Goal: Contribute content

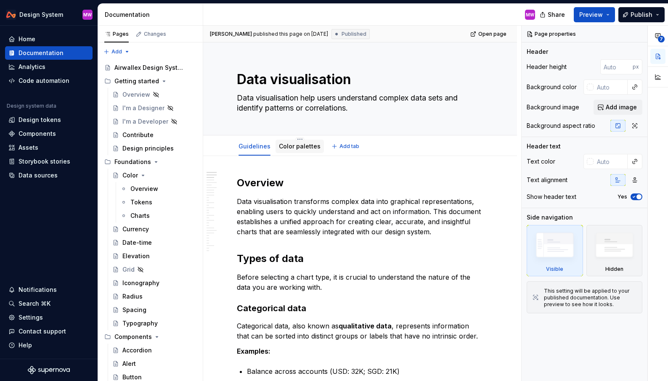
click at [305, 141] on div "Color palettes" at bounding box center [300, 146] width 42 height 10
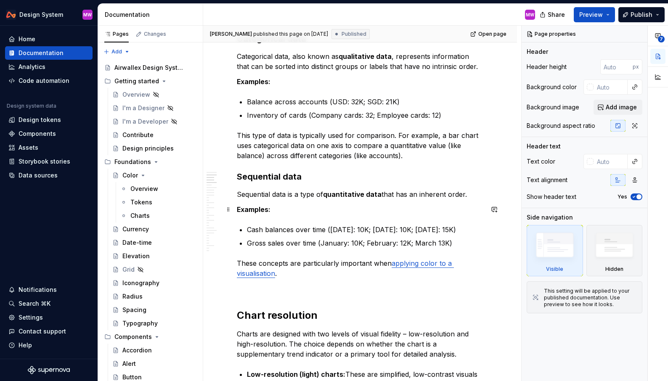
scroll to position [274, 0]
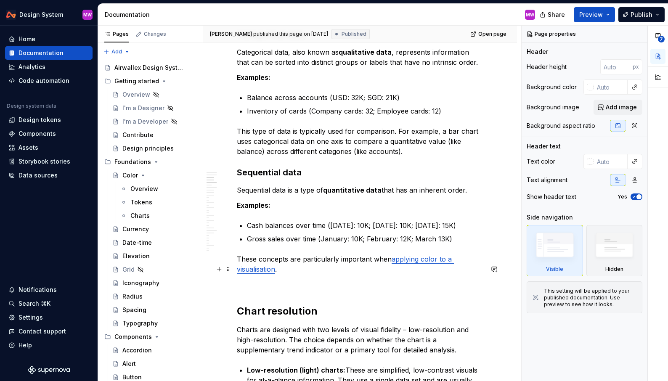
click at [237, 267] on p "These concepts are particularly important when applying color to a visualisatio…" at bounding box center [360, 264] width 246 height 20
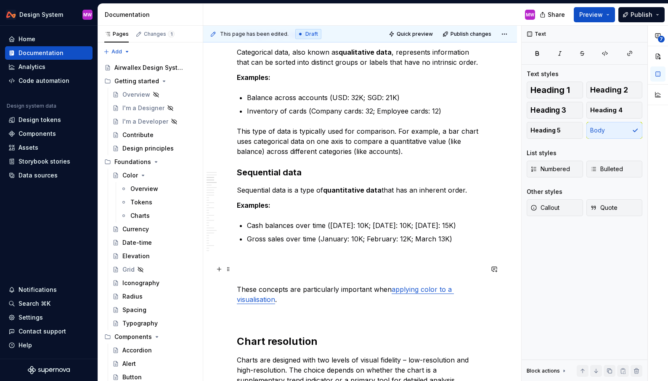
click at [252, 264] on p at bounding box center [360, 259] width 246 height 10
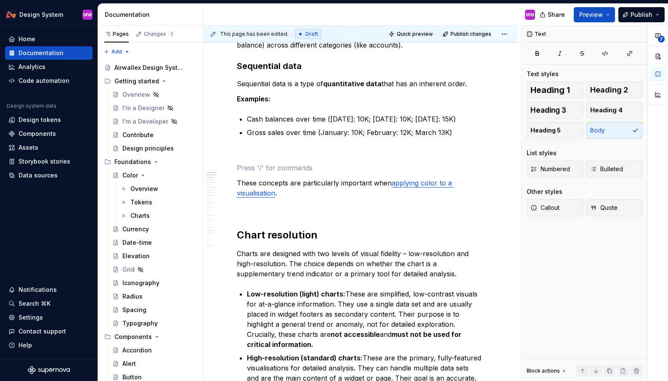
scroll to position [0, 0]
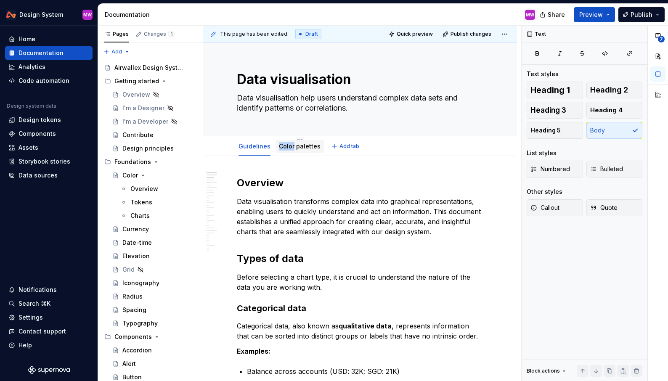
click at [291, 142] on div "Color palettes" at bounding box center [300, 146] width 42 height 8
click at [308, 145] on link "Color palettes" at bounding box center [300, 146] width 42 height 7
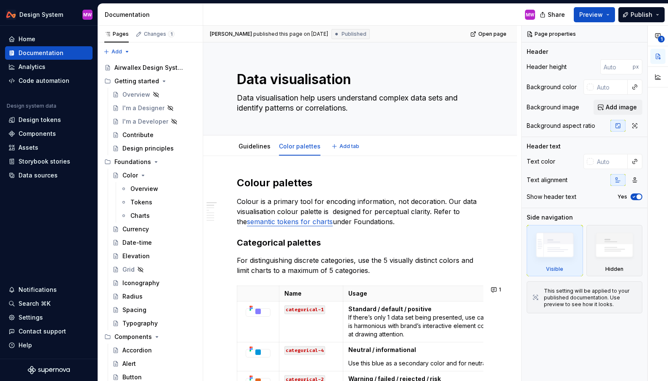
type textarea "*"
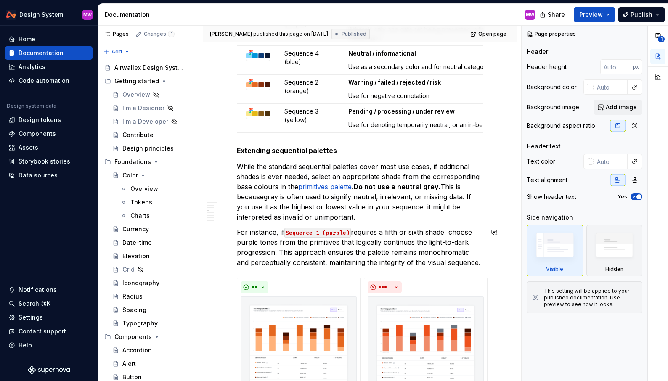
scroll to position [771, 0]
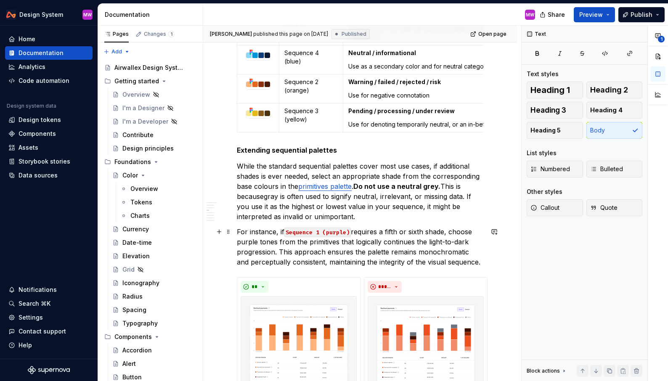
click at [476, 262] on p "For instance, if Sequence 1 (purple) requires a fifth or sixth shade, choose pu…" at bounding box center [360, 247] width 246 height 40
click at [357, 185] on strong "Do not use a neutral grey." at bounding box center [396, 186] width 87 height 8
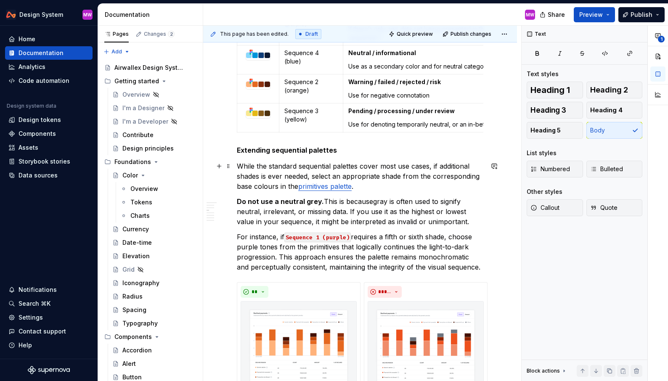
click at [367, 190] on p "While the standard sequential palettes cover most use cases, if additional shad…" at bounding box center [360, 176] width 246 height 30
paste div
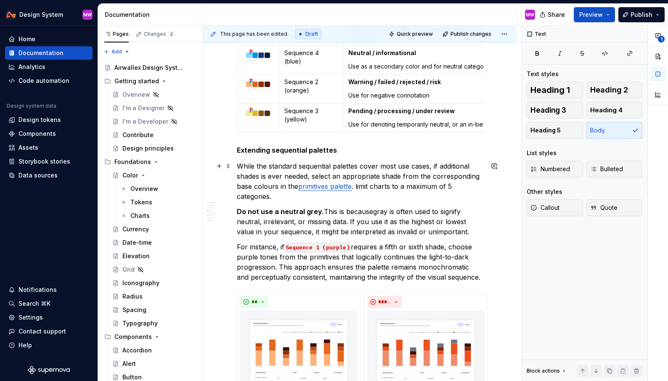
click at [359, 185] on p "While the standard sequential palettes cover most use cases, if additional shad…" at bounding box center [360, 181] width 246 height 40
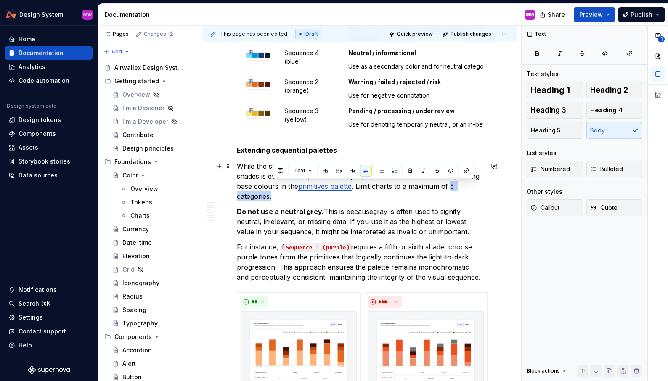
drag, startPoint x: 452, startPoint y: 185, endPoint x: 457, endPoint y: 193, distance: 10.0
click at [458, 193] on p "While the standard sequential palettes cover most use cases, if additional shad…" at bounding box center [360, 181] width 246 height 40
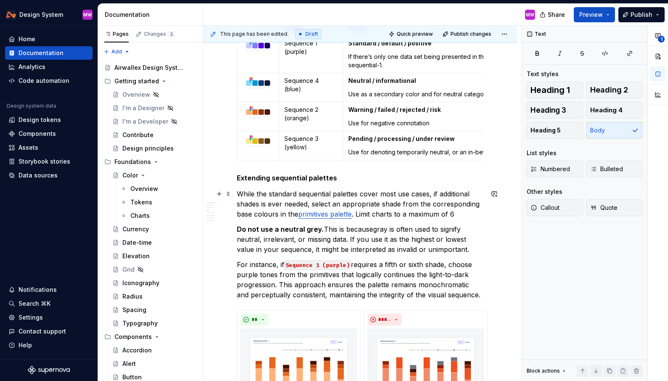
scroll to position [741, 0]
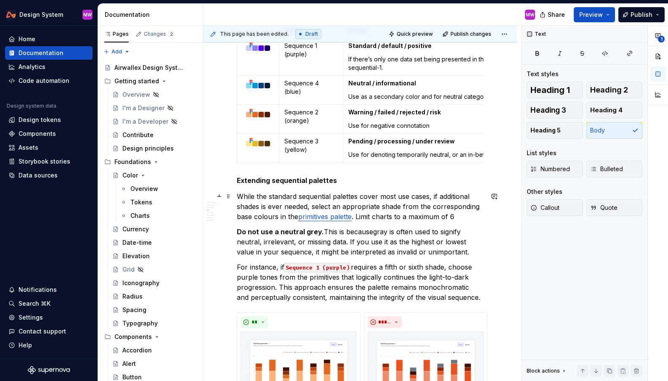
click at [466, 216] on p "While the standard sequential palettes cover most use cases, if additional shad…" at bounding box center [360, 206] width 246 height 30
drag, startPoint x: 399, startPoint y: 206, endPoint x: 383, endPoint y: 206, distance: 16.8
click at [383, 206] on p "While the standard sequential palettes cover most use cases, if additional shad…" at bounding box center [360, 206] width 246 height 30
drag, startPoint x: 259, startPoint y: 207, endPoint x: 236, endPoint y: 207, distance: 23.1
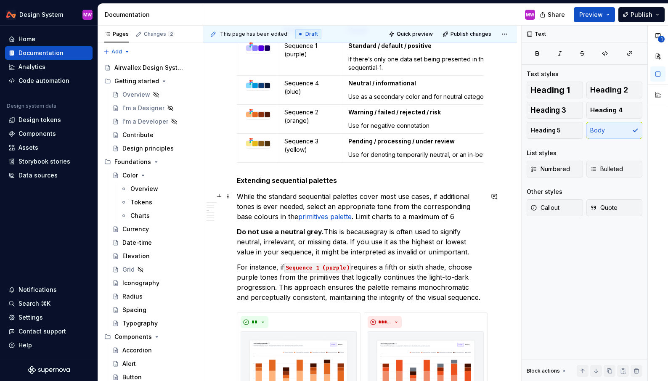
click at [262, 206] on p "While the standard sequential palettes cover most use cases, if additional tone…" at bounding box center [360, 206] width 246 height 30
click at [460, 218] on p "While the standard sequential palettes cover most use cases, if additional tone…" at bounding box center [360, 206] width 246 height 30
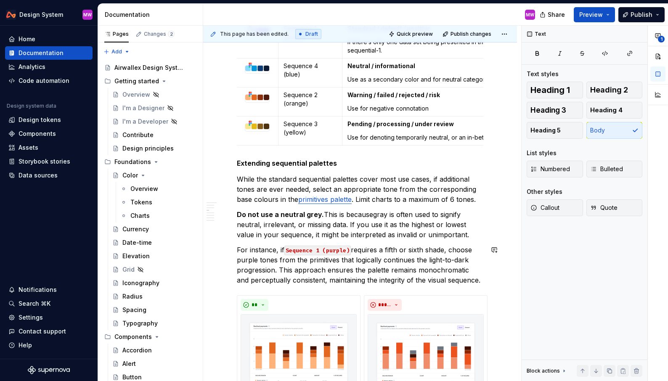
scroll to position [782, 0]
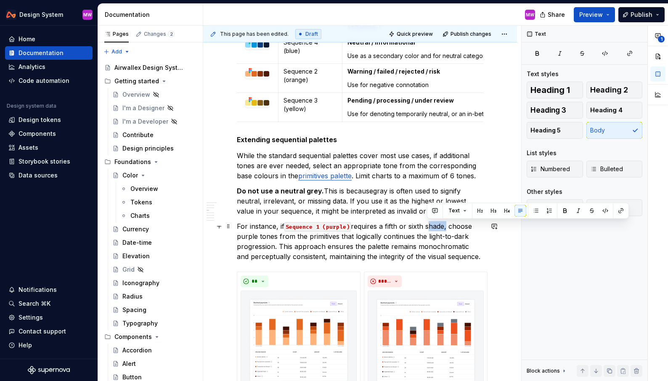
drag, startPoint x: 445, startPoint y: 227, endPoint x: 428, endPoint y: 226, distance: 17.7
click at [428, 226] on p "For instance, if Sequence 1 (purple) requires a fifth or sixth shade, choose pu…" at bounding box center [360, 241] width 246 height 40
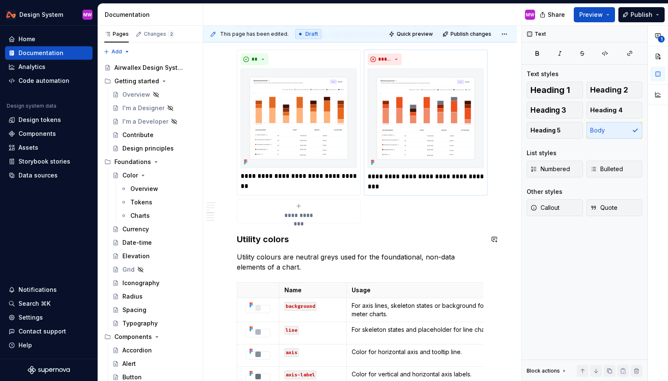
scroll to position [1036, 0]
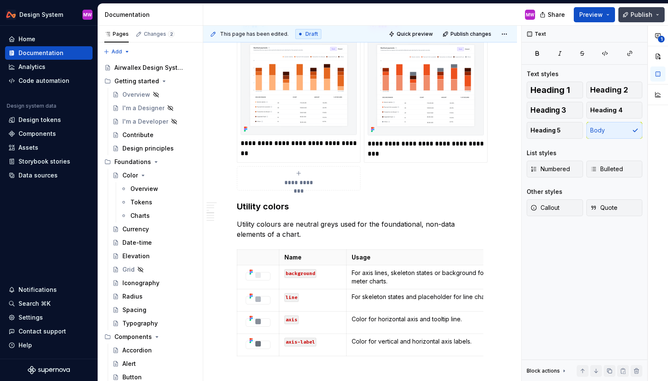
click at [657, 16] on button "Publish" at bounding box center [641, 14] width 46 height 15
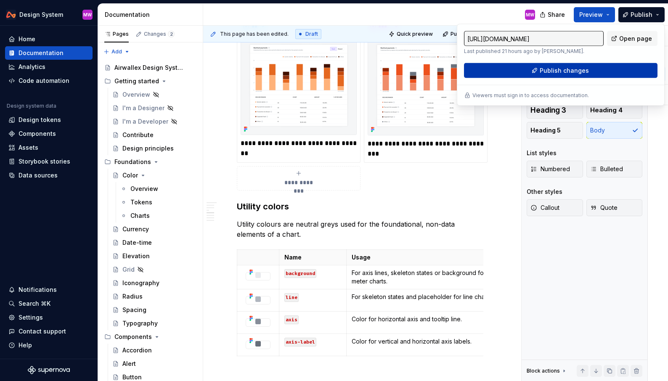
click at [573, 69] on span "Publish changes" at bounding box center [563, 70] width 49 height 8
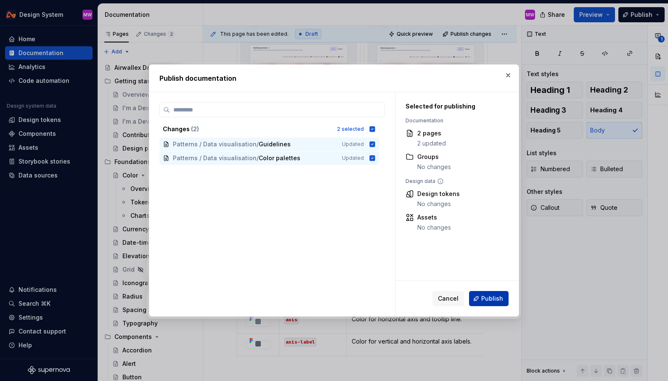
click at [493, 295] on span "Publish" at bounding box center [492, 298] width 22 height 8
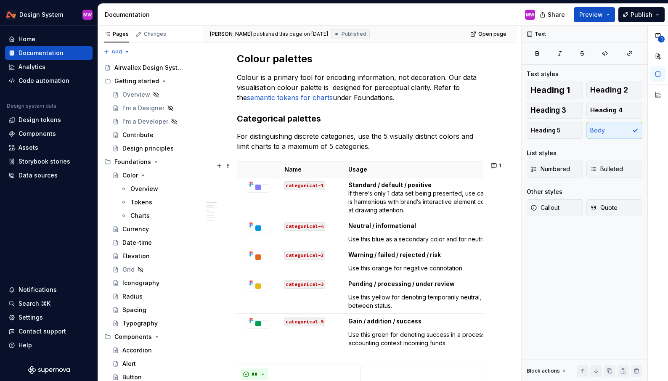
scroll to position [0, 0]
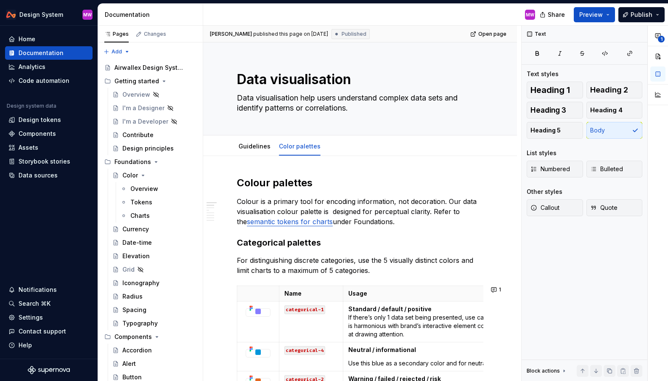
type textarea "*"
